Goal: Find specific page/section: Find specific page/section

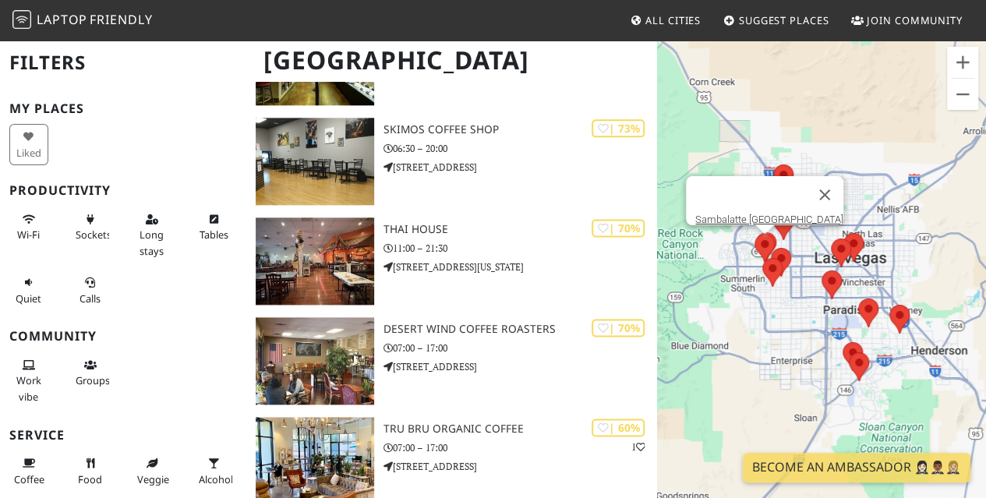
scroll to position [936, 0]
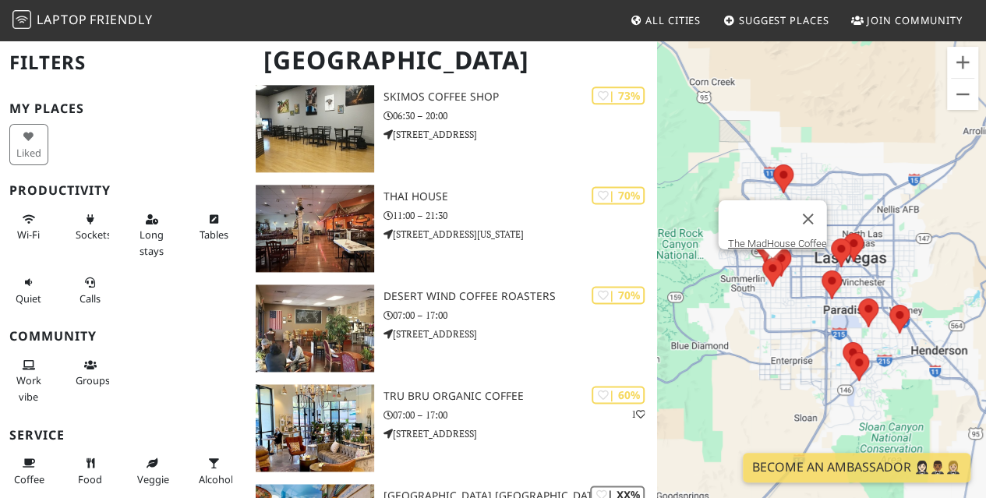
click at [772, 271] on img at bounding box center [772, 272] width 33 height 41
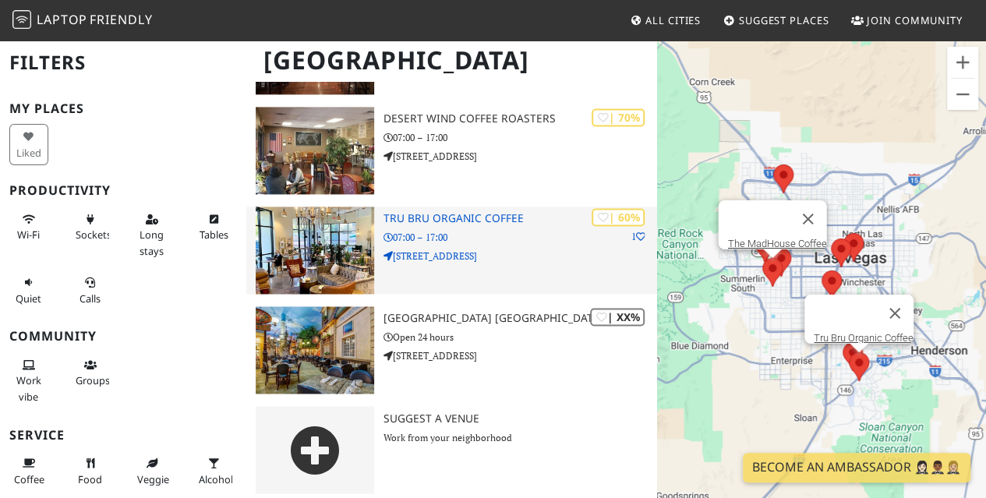
scroll to position [1121, 0]
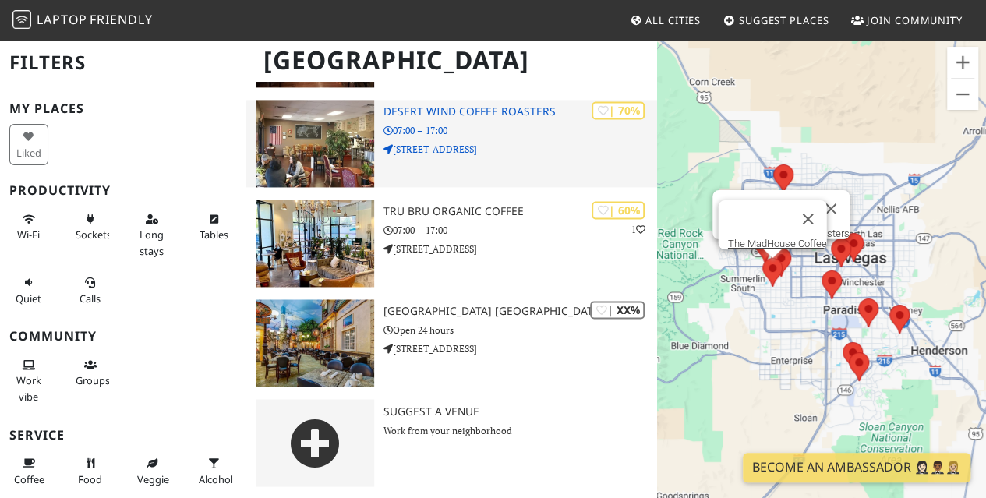
click at [547, 147] on p "[STREET_ADDRESS]" at bounding box center [521, 149] width 274 height 15
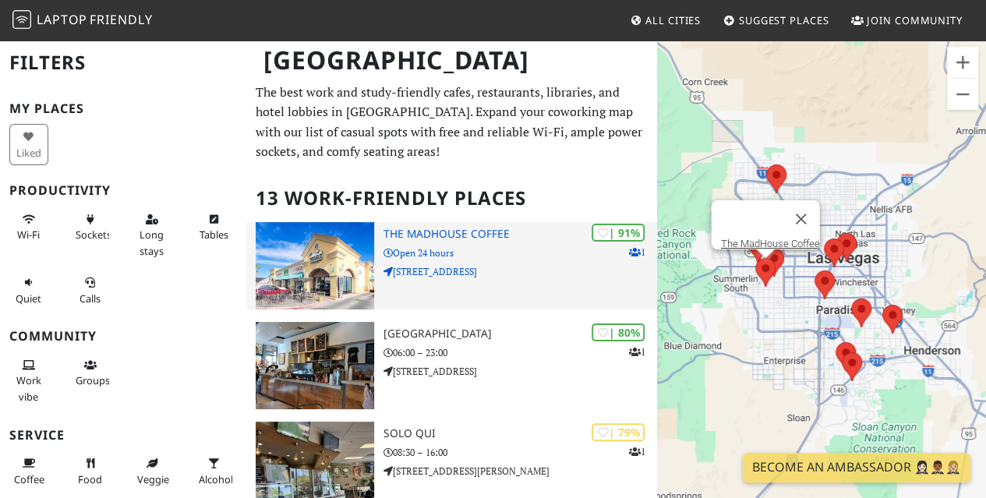
click at [488, 260] on div "| 91% 1 The MadHouse Coffee Open 24 hours [STREET_ADDRESS]" at bounding box center [521, 265] width 274 height 87
